Goal: Information Seeking & Learning: Learn about a topic

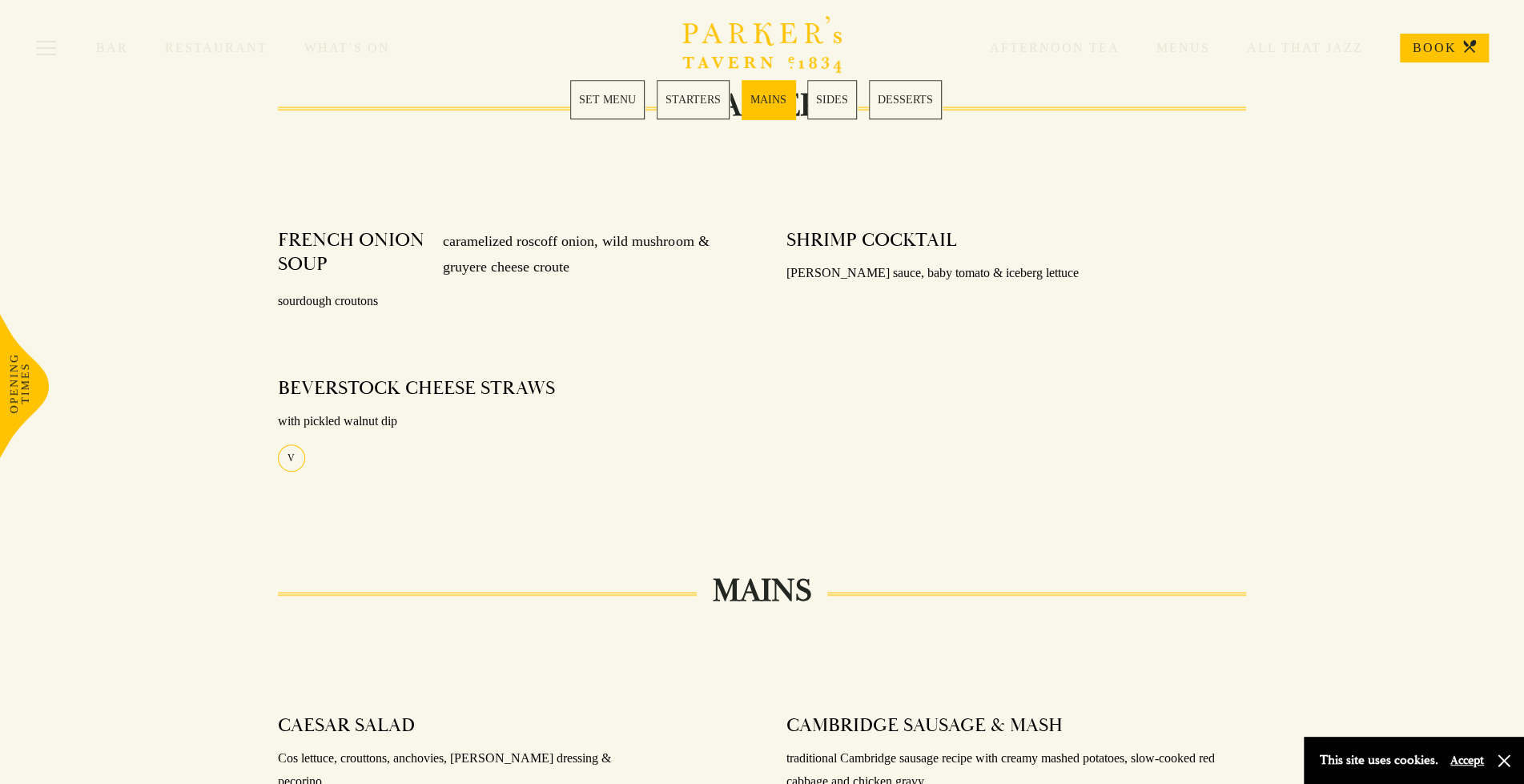
scroll to position [1325, 0]
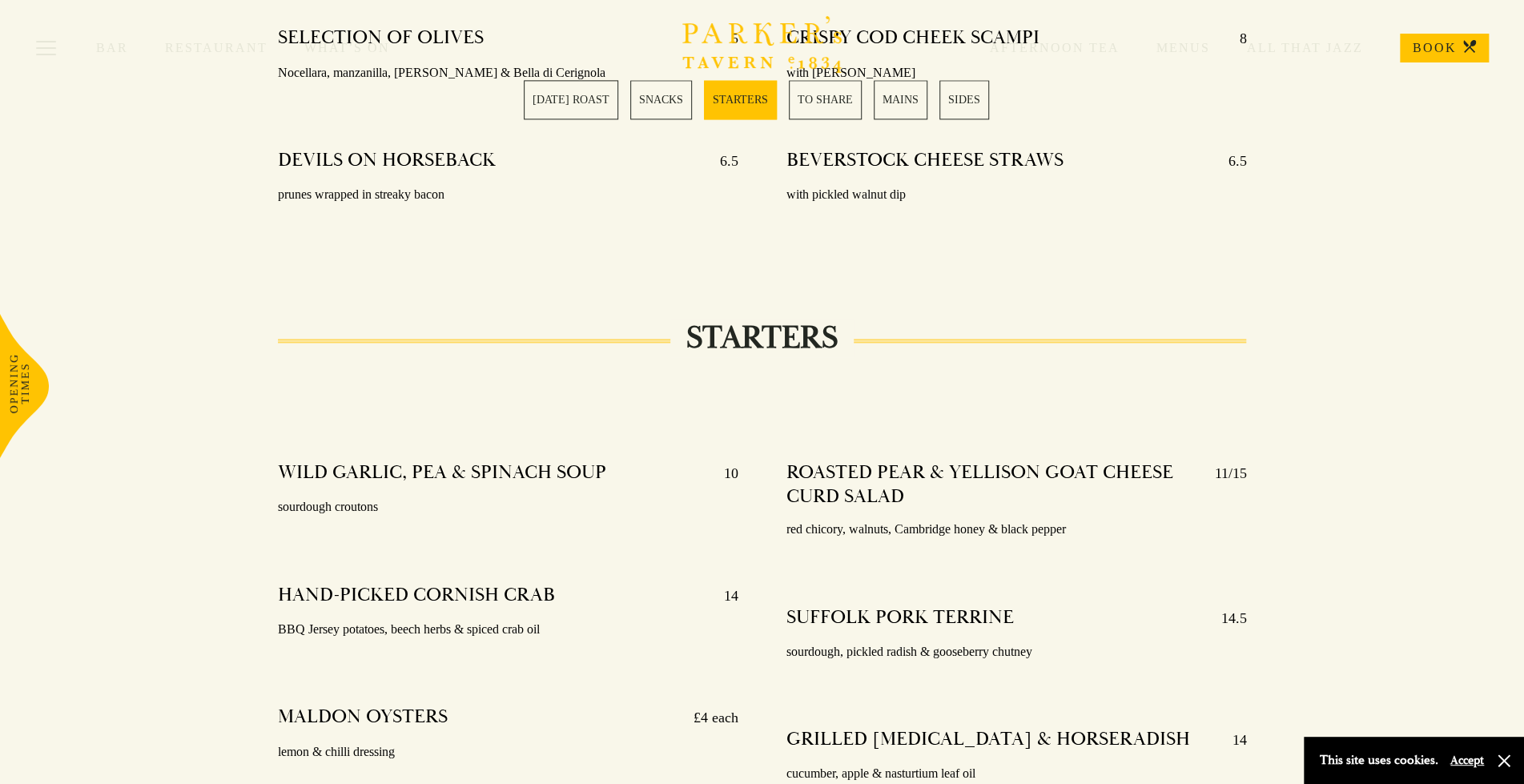
scroll to position [2057, 0]
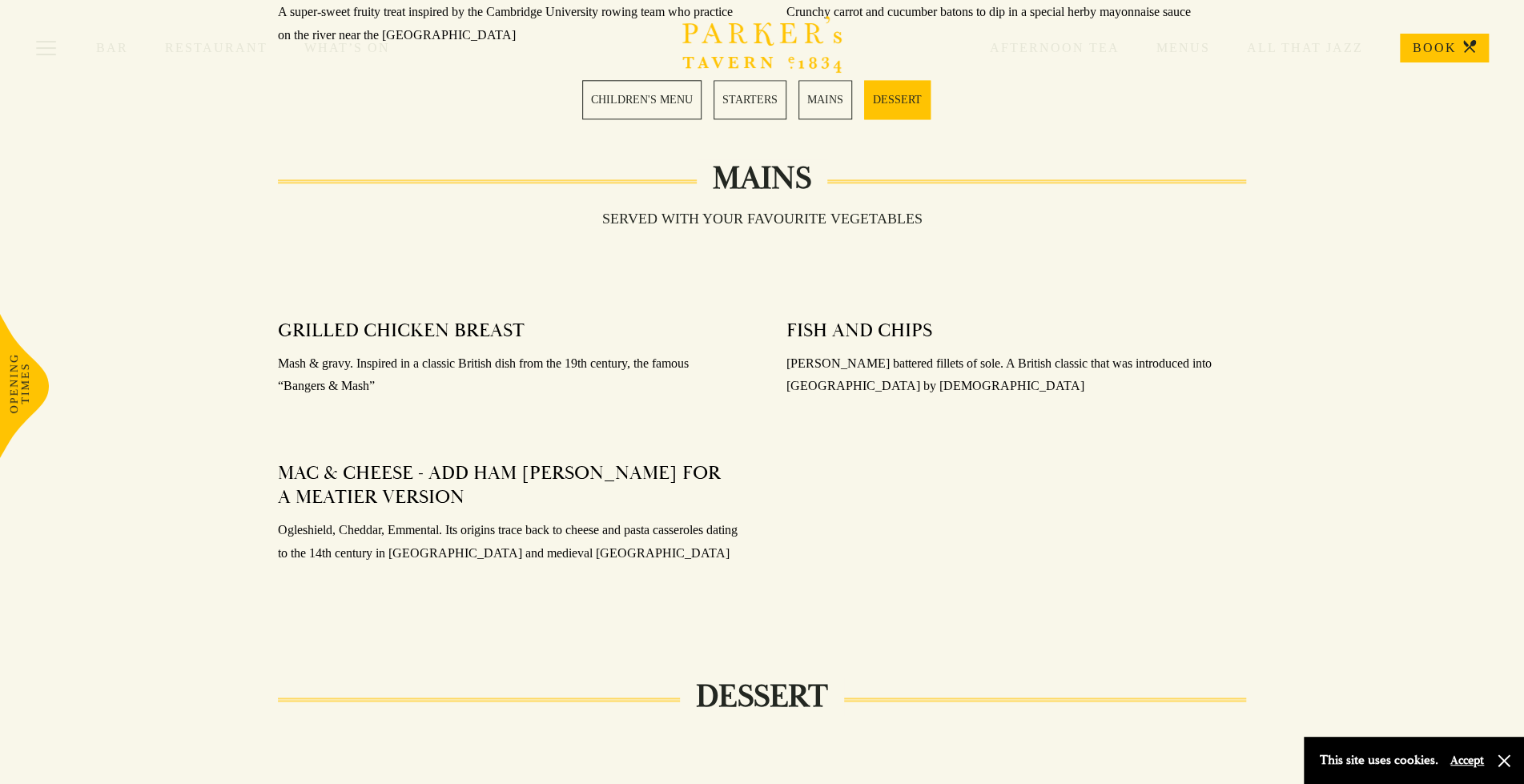
scroll to position [1372, 0]
